Goal: Task Accomplishment & Management: Use online tool/utility

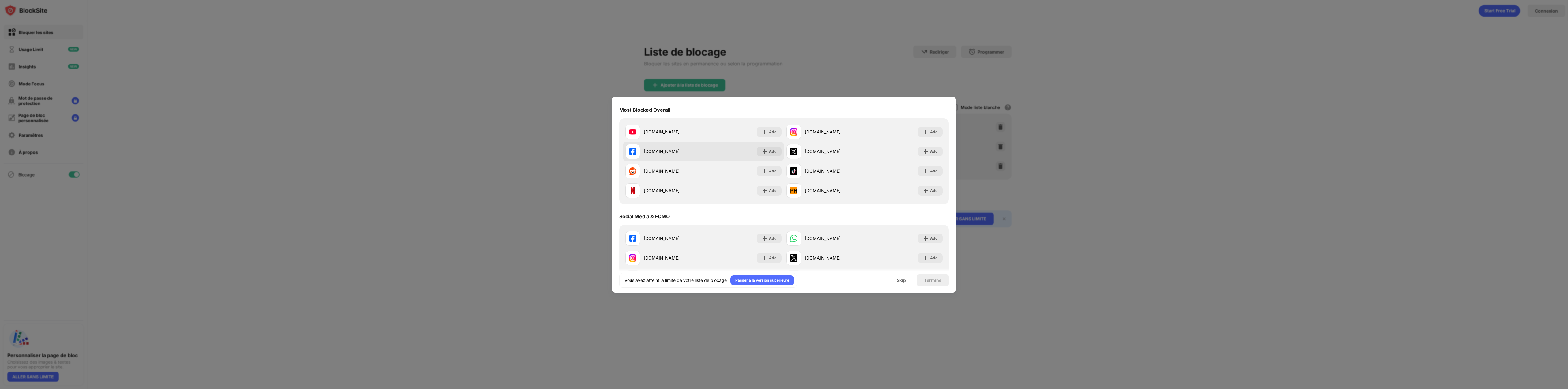
scroll to position [61, 0]
click at [771, 133] on div "Add" at bounding box center [772, 131] width 8 height 6
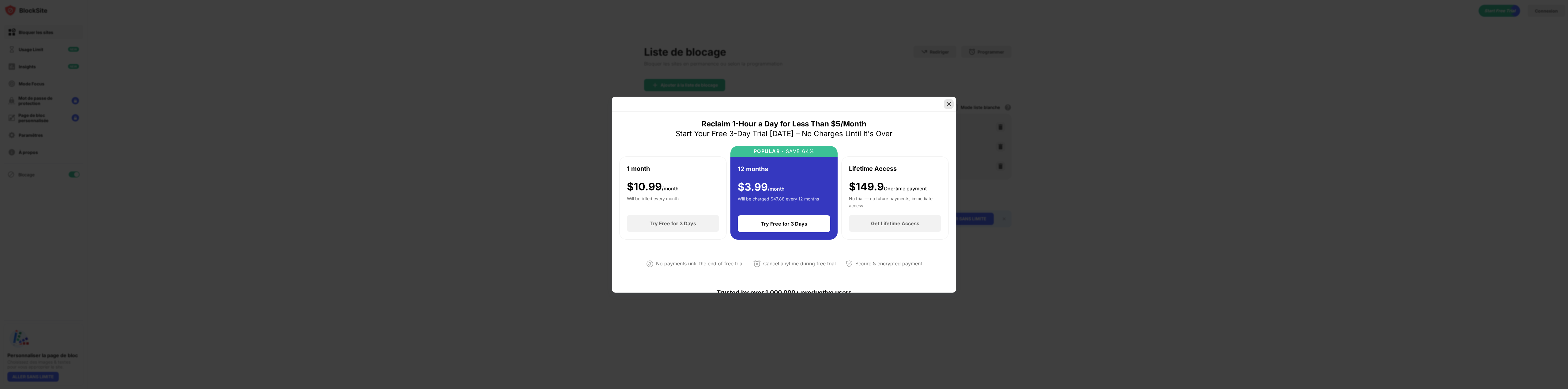
click at [947, 106] on img at bounding box center [949, 104] width 6 height 6
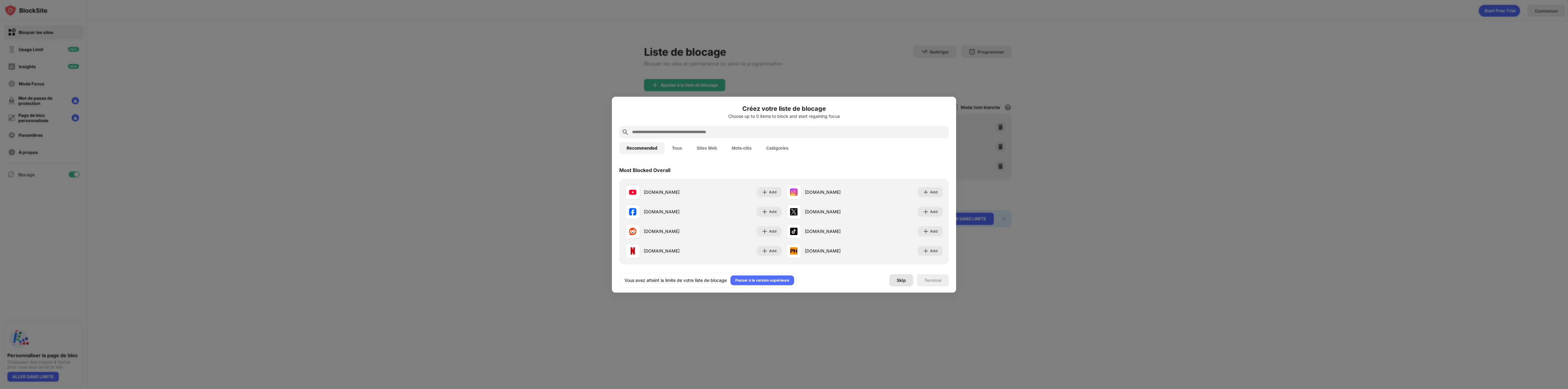
click at [895, 279] on div "Skip" at bounding box center [901, 281] width 24 height 12
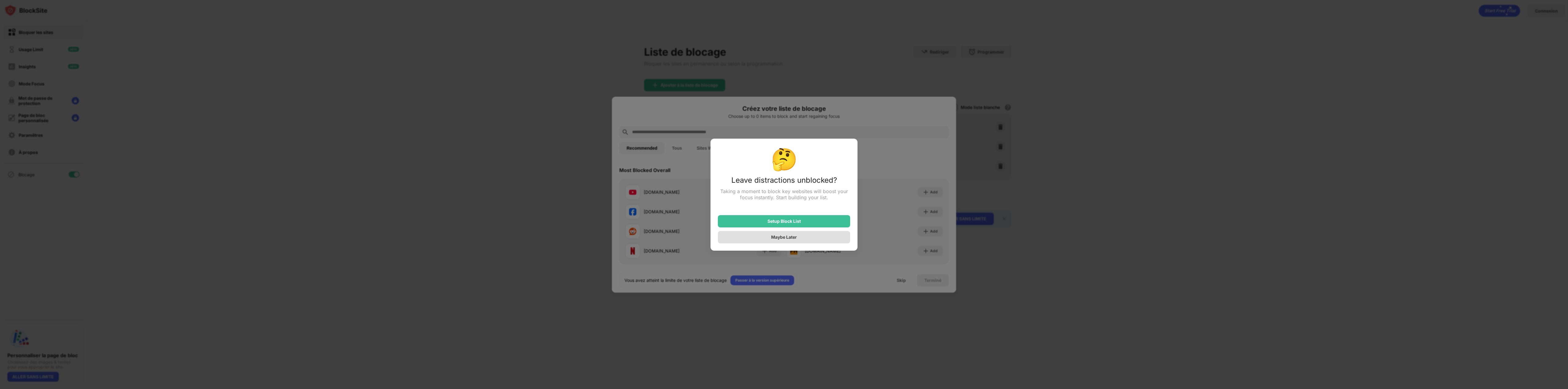
click at [825, 242] on div "Maybe Later" at bounding box center [783, 237] width 132 height 12
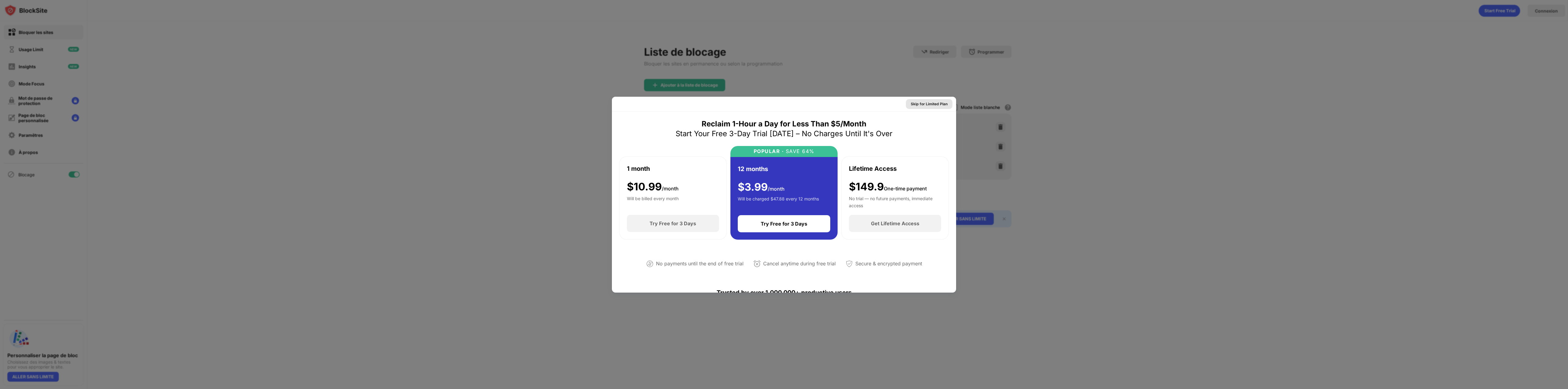
click at [937, 103] on div "Skip for Limited Plan" at bounding box center [929, 104] width 37 height 6
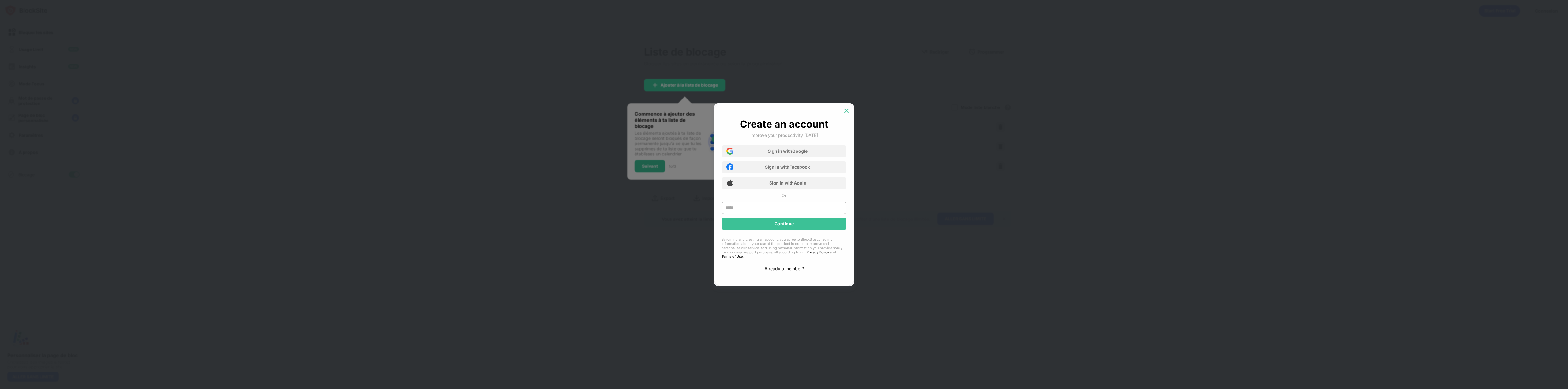
click at [845, 114] on img at bounding box center [847, 111] width 6 height 6
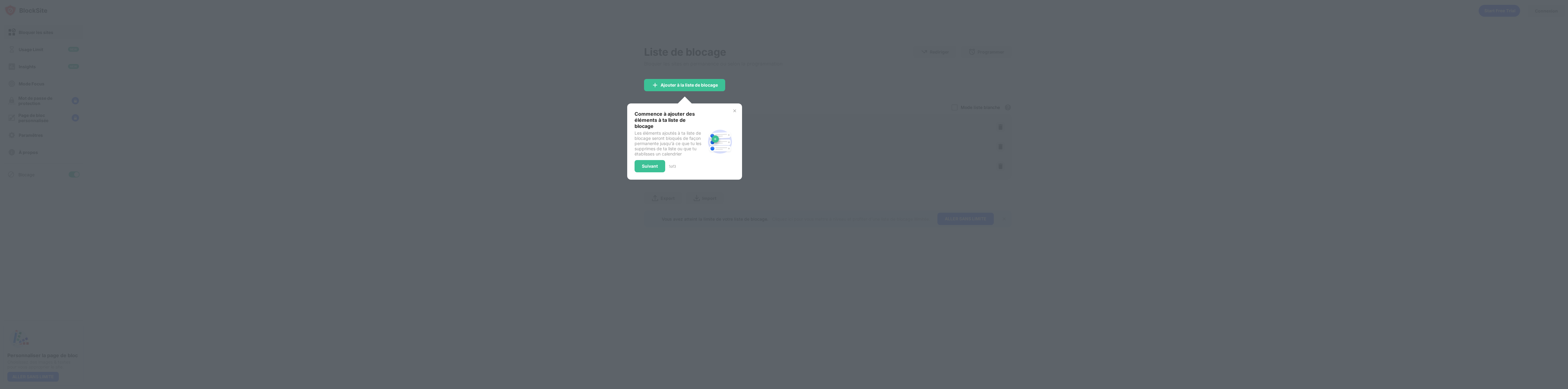
drag, startPoint x: 1316, startPoint y: 198, endPoint x: 1307, endPoint y: 200, distance: 9.2
click at [1307, 200] on div at bounding box center [784, 194] width 1568 height 389
click at [387, 67] on div at bounding box center [784, 194] width 1568 height 389
